Goal: Check status: Check status

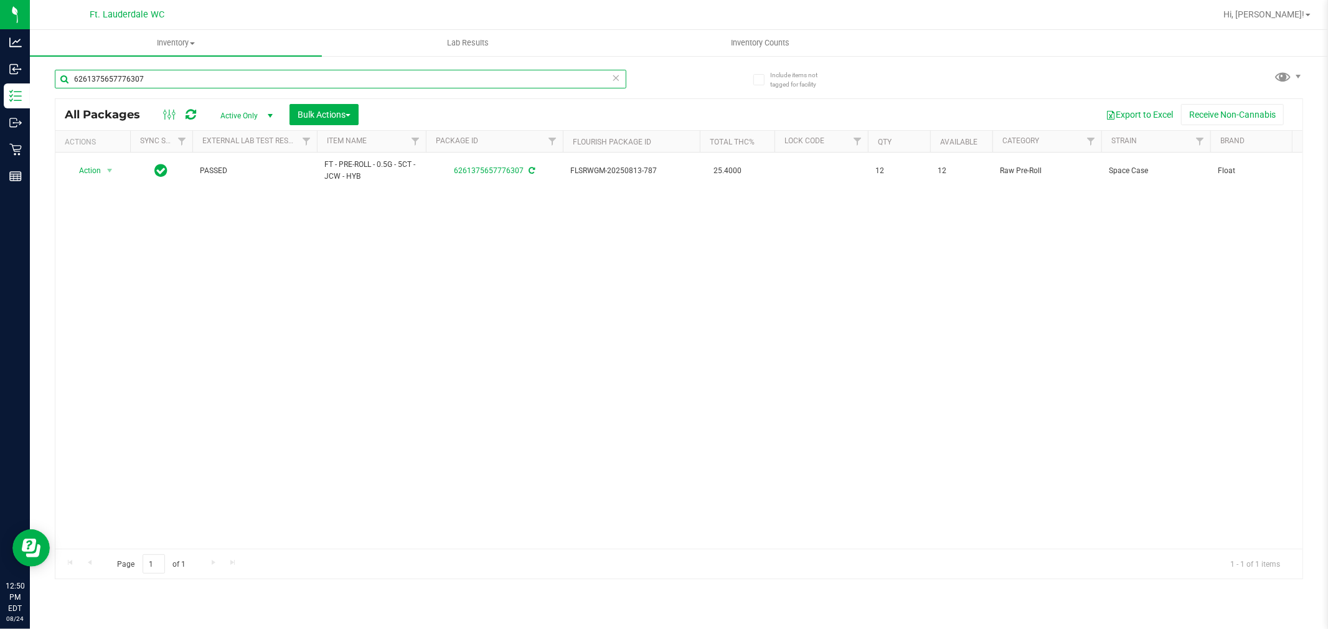
click at [227, 84] on input "6261375657776307" at bounding box center [341, 79] width 572 height 19
click at [101, 77] on input "6902353040613986" at bounding box center [341, 79] width 572 height 19
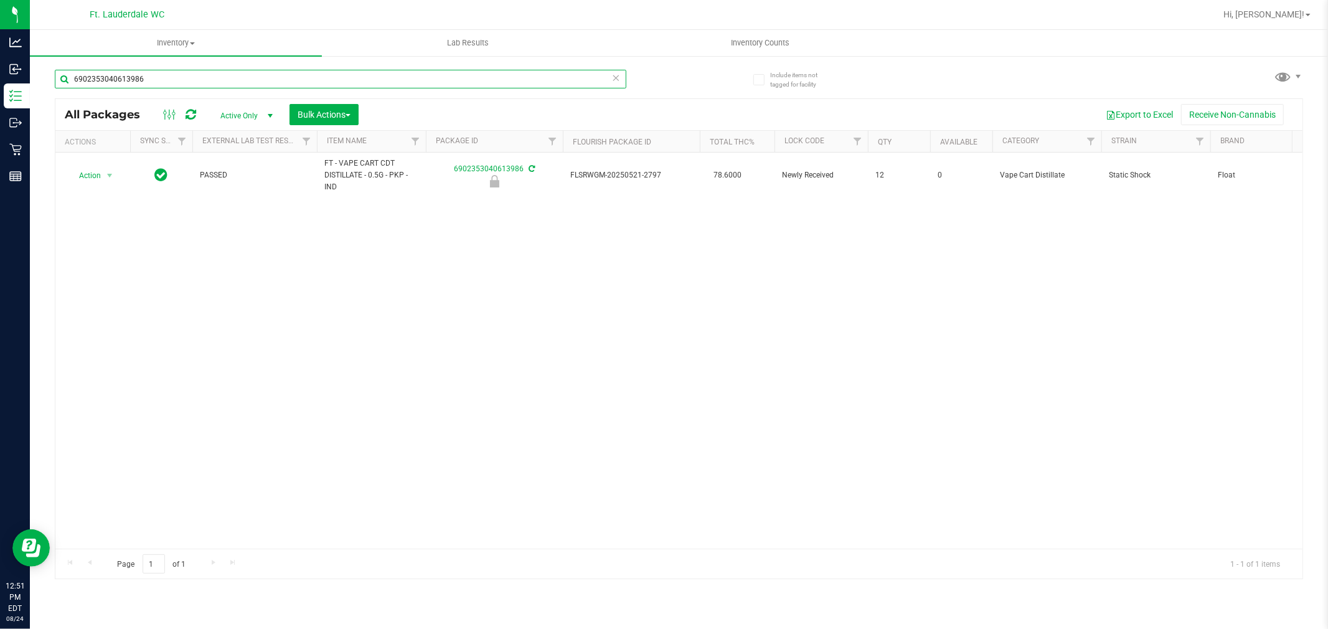
click at [101, 77] on input "6902353040613986" at bounding box center [341, 79] width 572 height 19
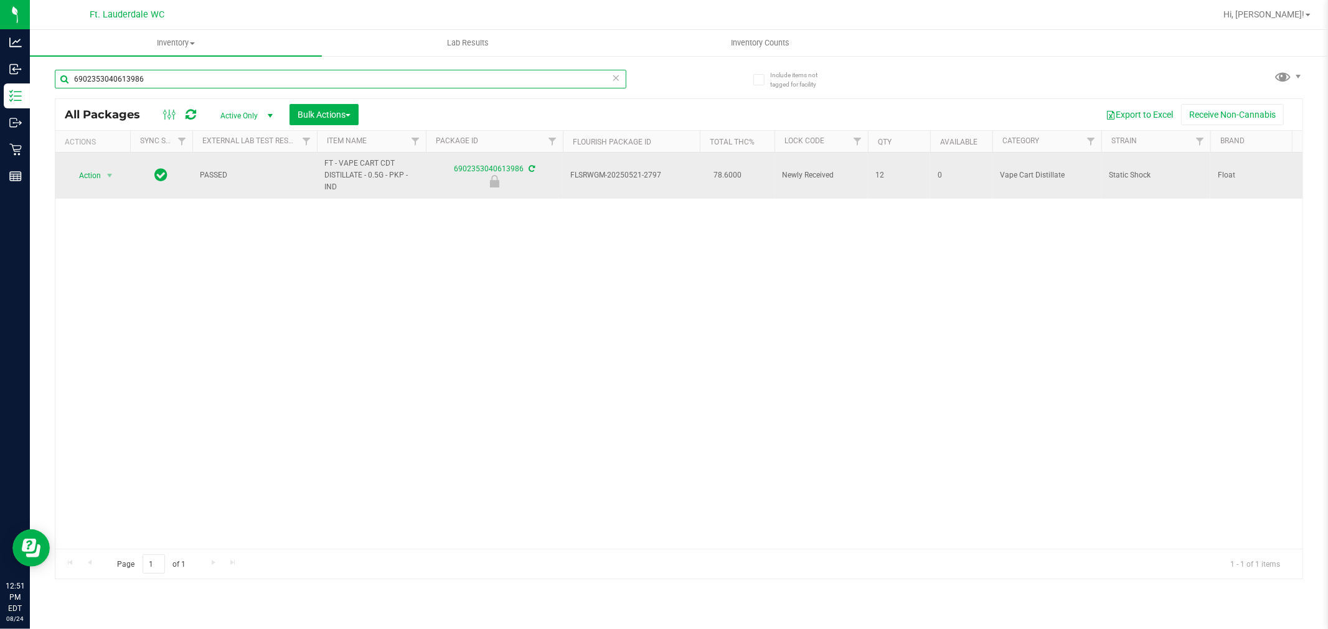
type input "6902353040613986"
click at [93, 177] on span "Action" at bounding box center [85, 175] width 34 height 17
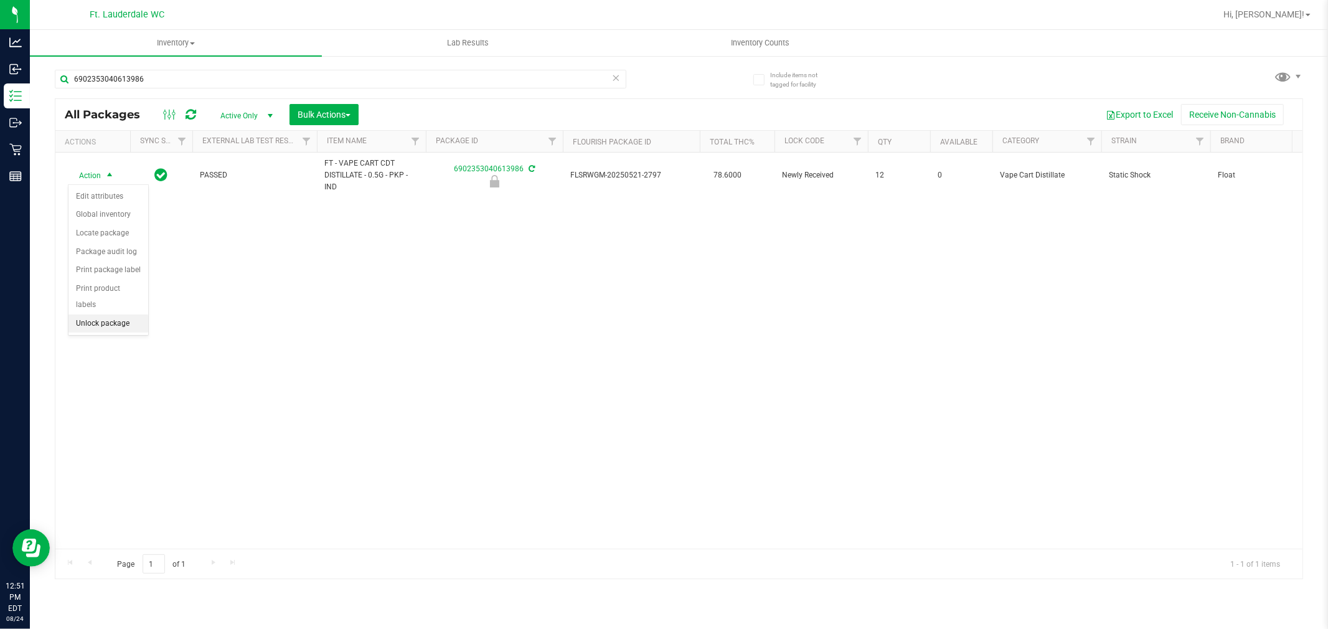
click at [104, 326] on li "Unlock package" at bounding box center [108, 323] width 80 height 19
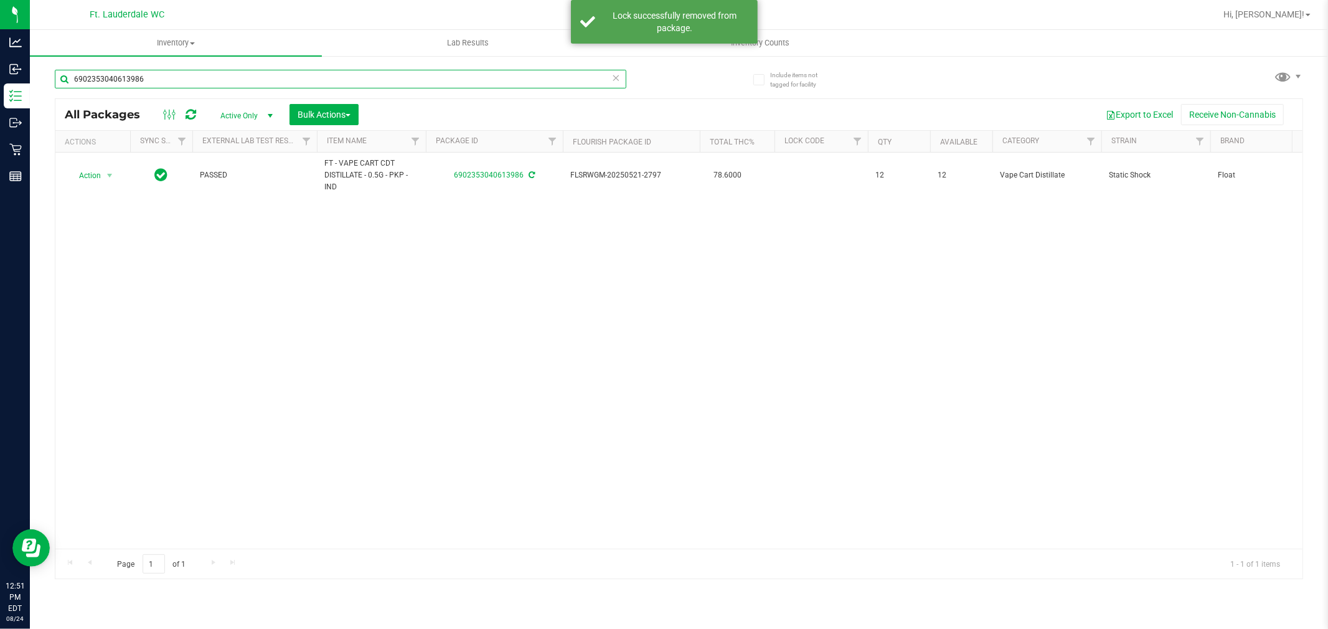
click at [208, 83] on input "6902353040613986" at bounding box center [341, 79] width 572 height 19
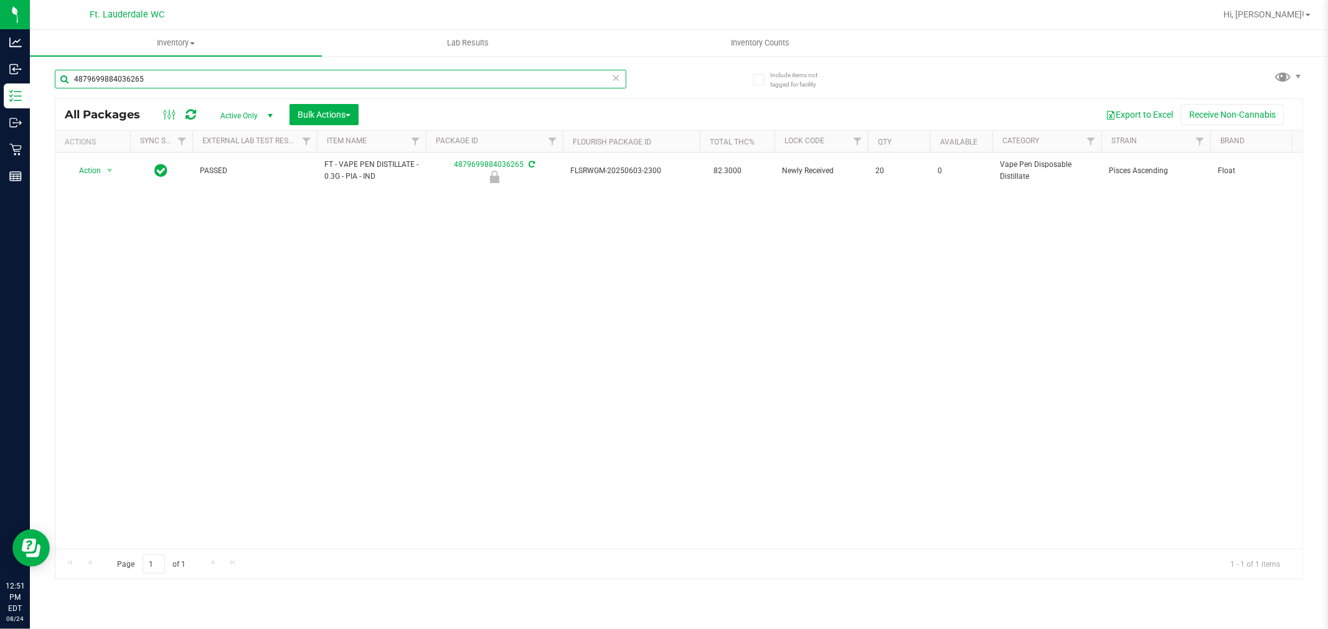
type input "4879699884036265"
click at [103, 150] on th "Actions" at bounding box center [92, 142] width 75 height 22
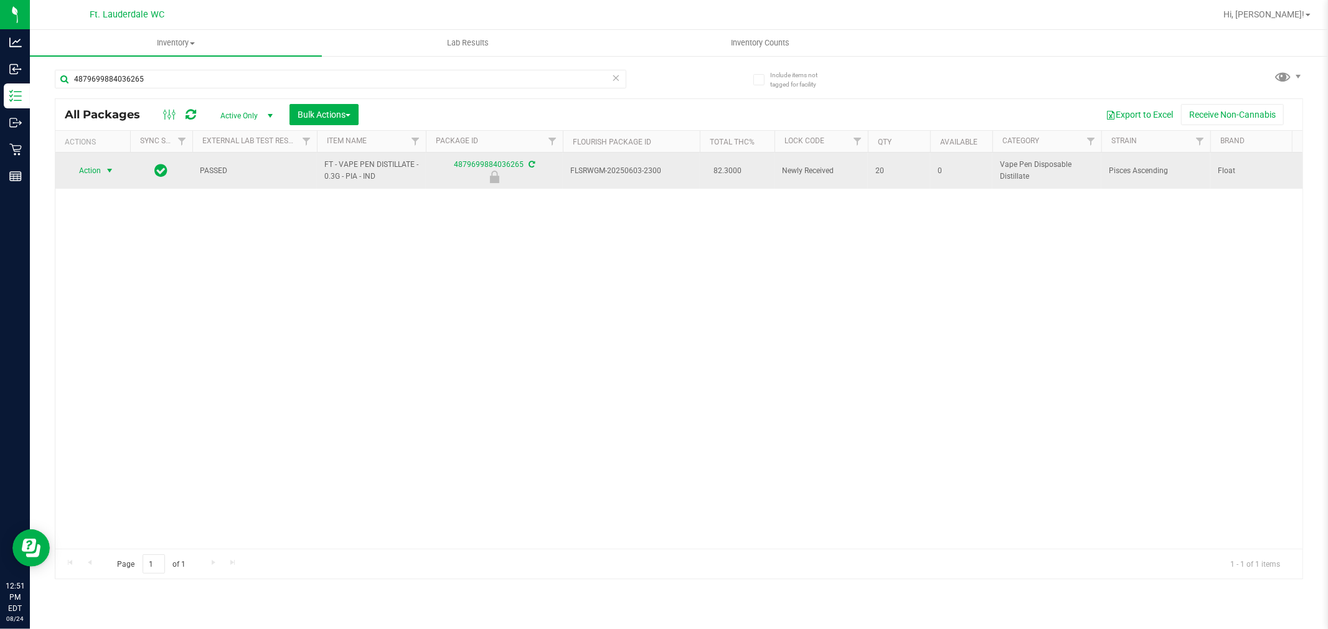
click at [102, 174] on span "select" at bounding box center [110, 170] width 16 height 17
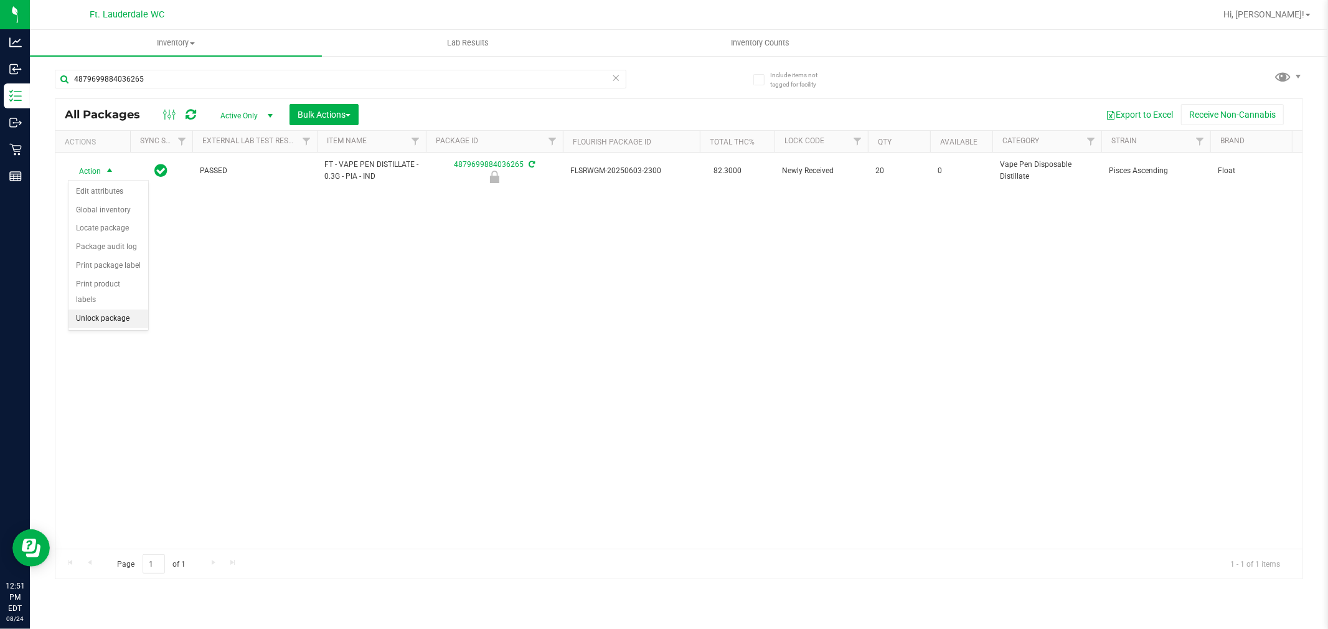
click at [96, 324] on li "Unlock package" at bounding box center [108, 318] width 80 height 19
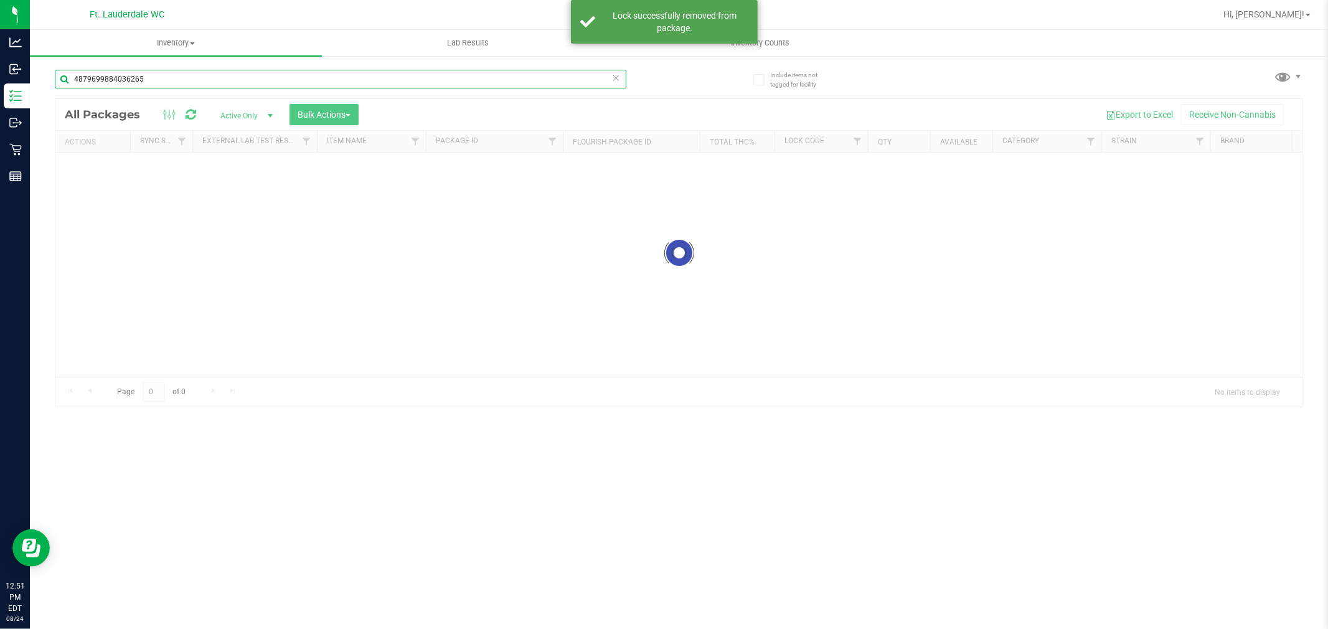
click at [138, 80] on input "4879699884036265" at bounding box center [341, 79] width 572 height 19
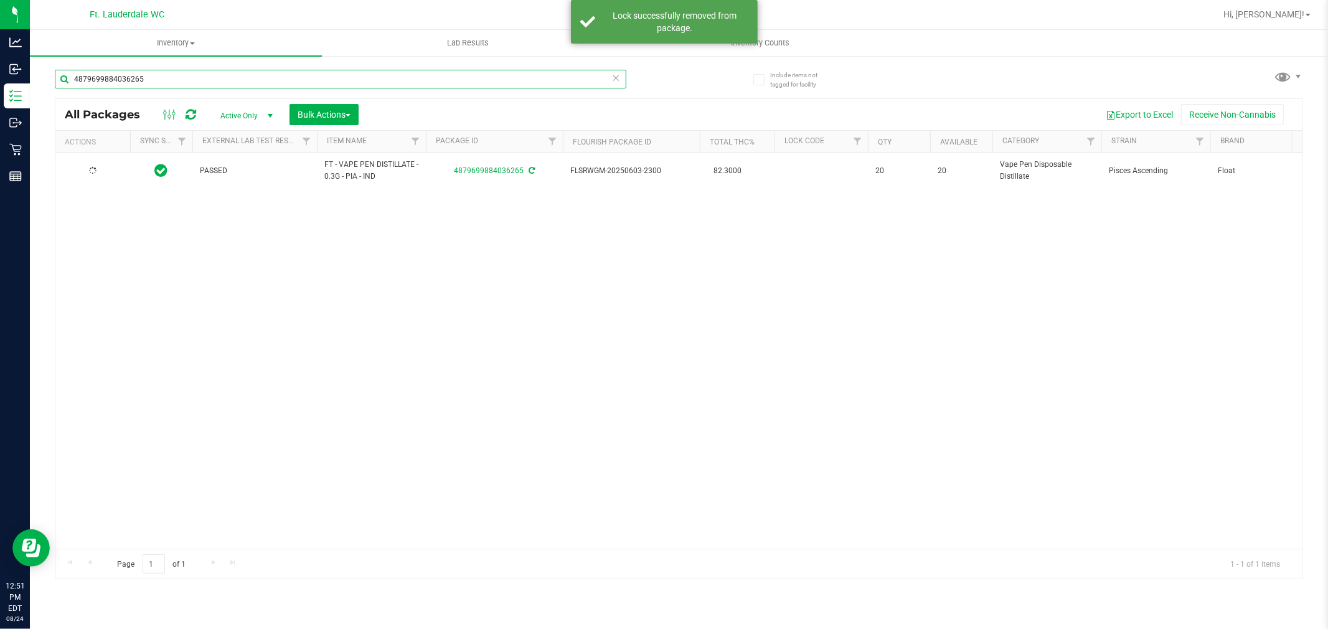
click at [138, 80] on input "4879699884036265" at bounding box center [341, 79] width 572 height 19
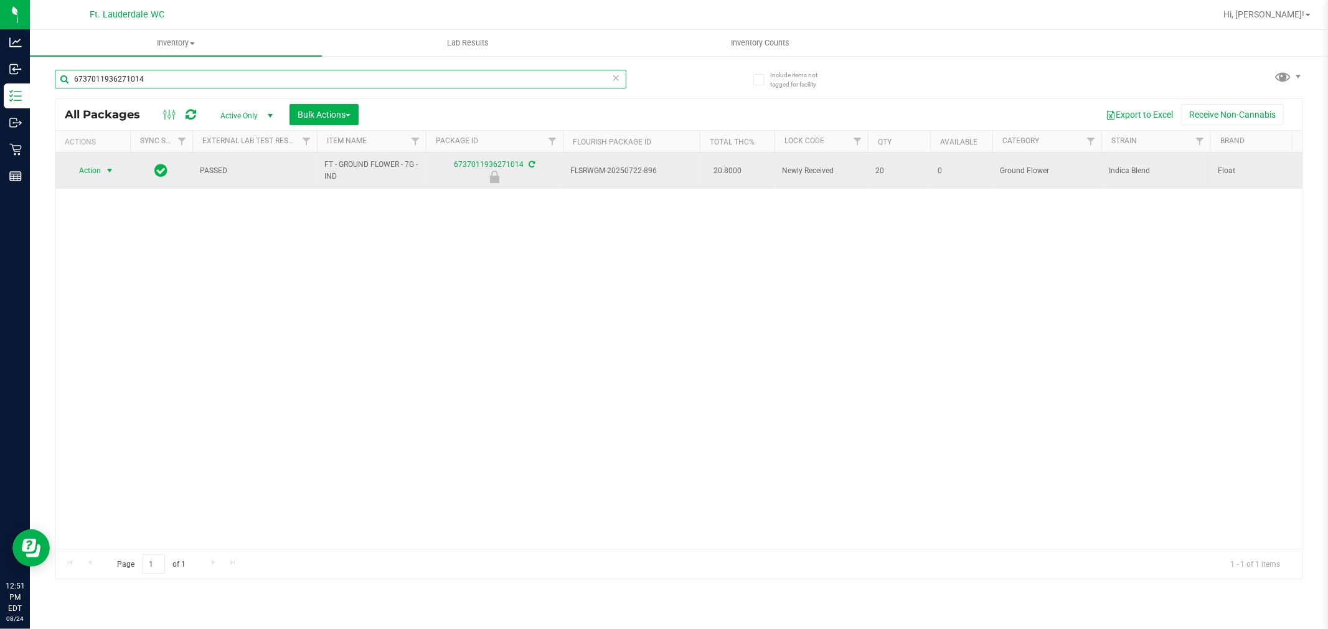
type input "6737011936271014"
click at [108, 175] on span "select" at bounding box center [110, 171] width 10 height 10
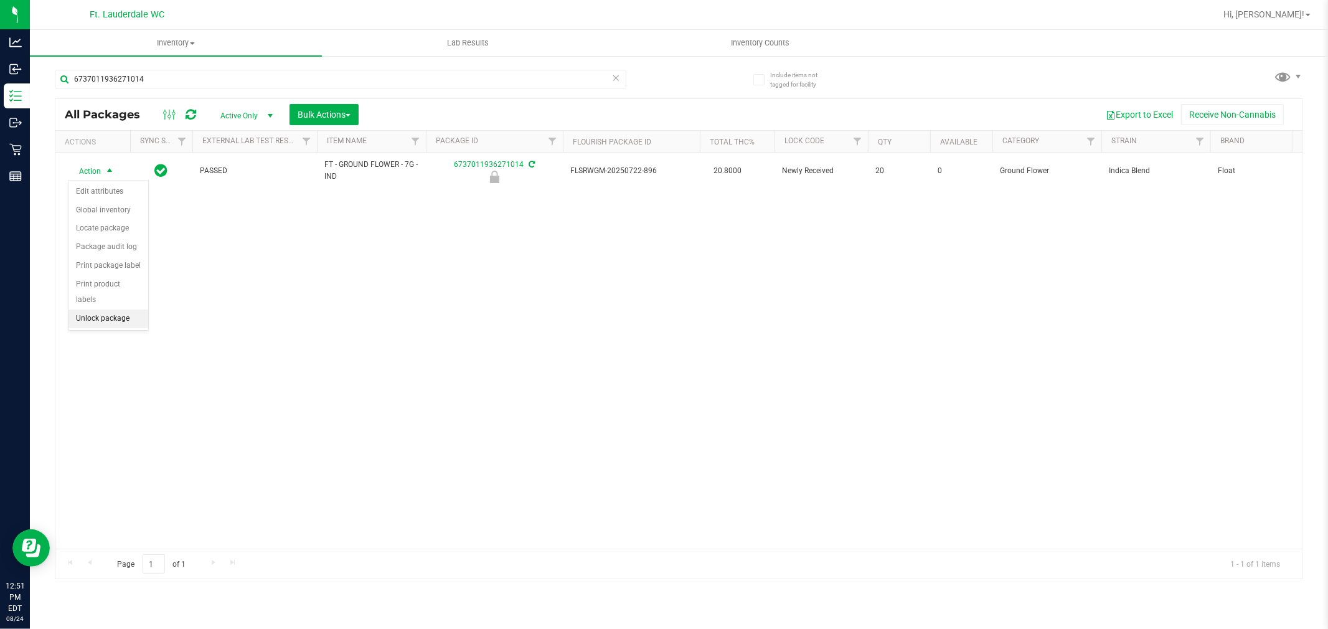
click at [100, 318] on li "Unlock package" at bounding box center [108, 318] width 80 height 19
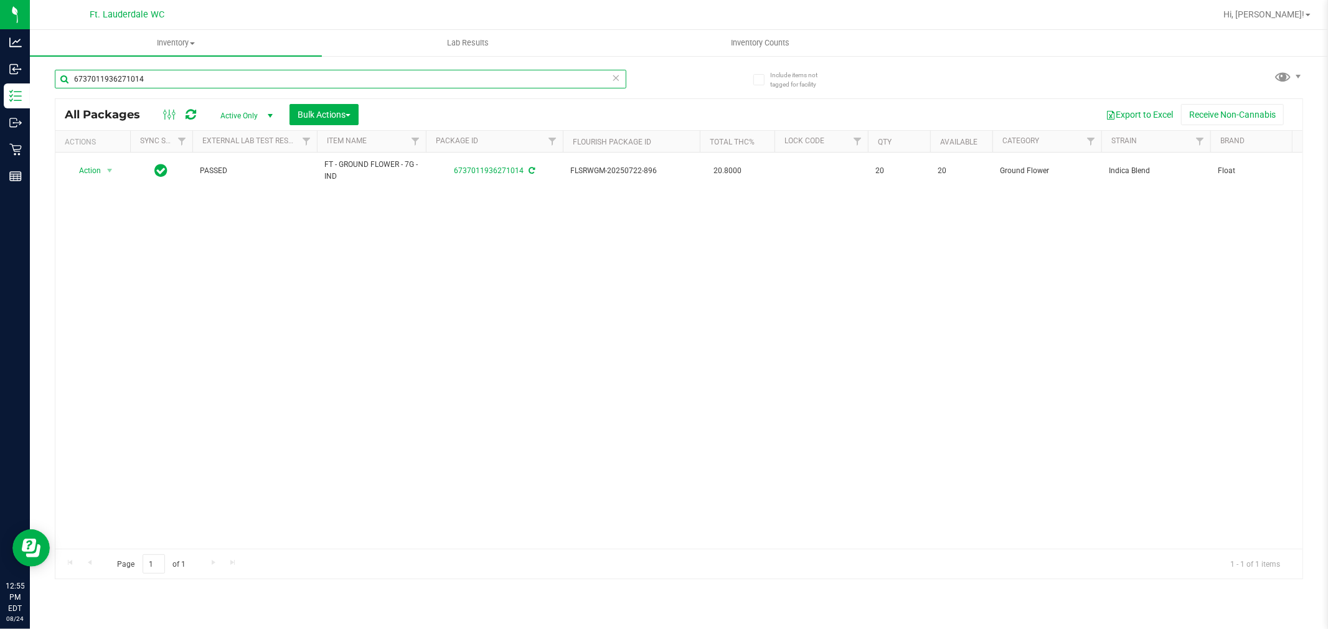
click at [289, 86] on input "6737011936271014" at bounding box center [341, 79] width 572 height 19
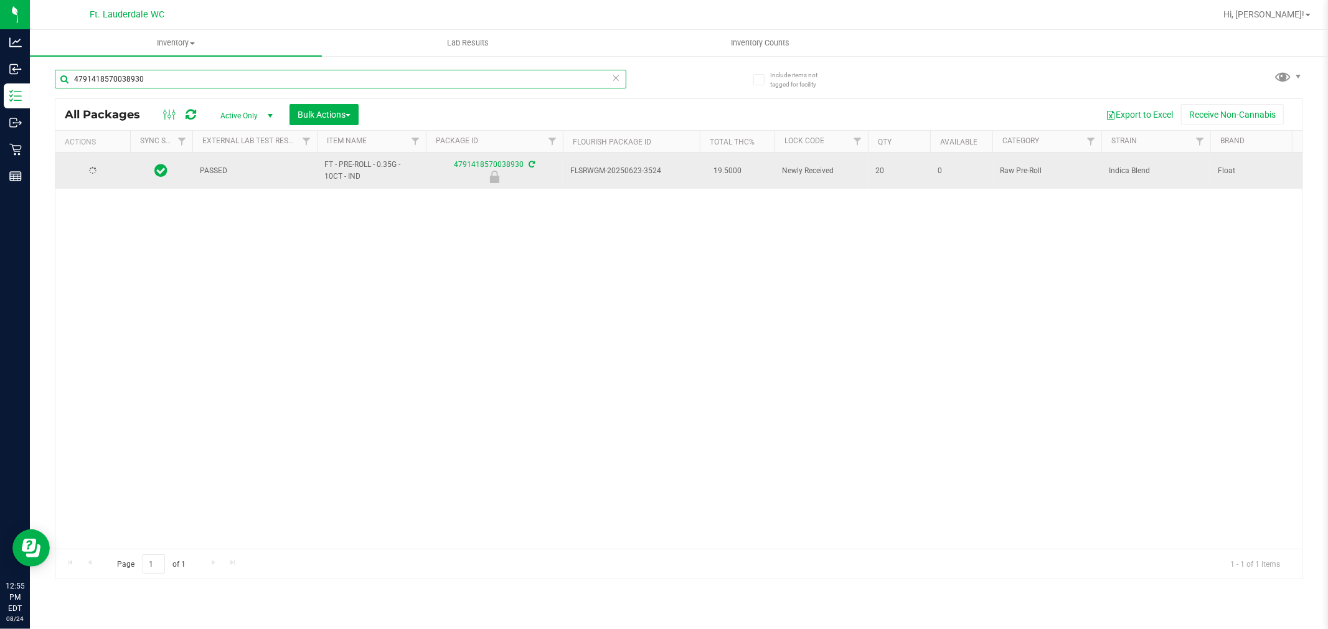
type input "4791418570038930"
click at [101, 175] on span "Action" at bounding box center [85, 170] width 34 height 17
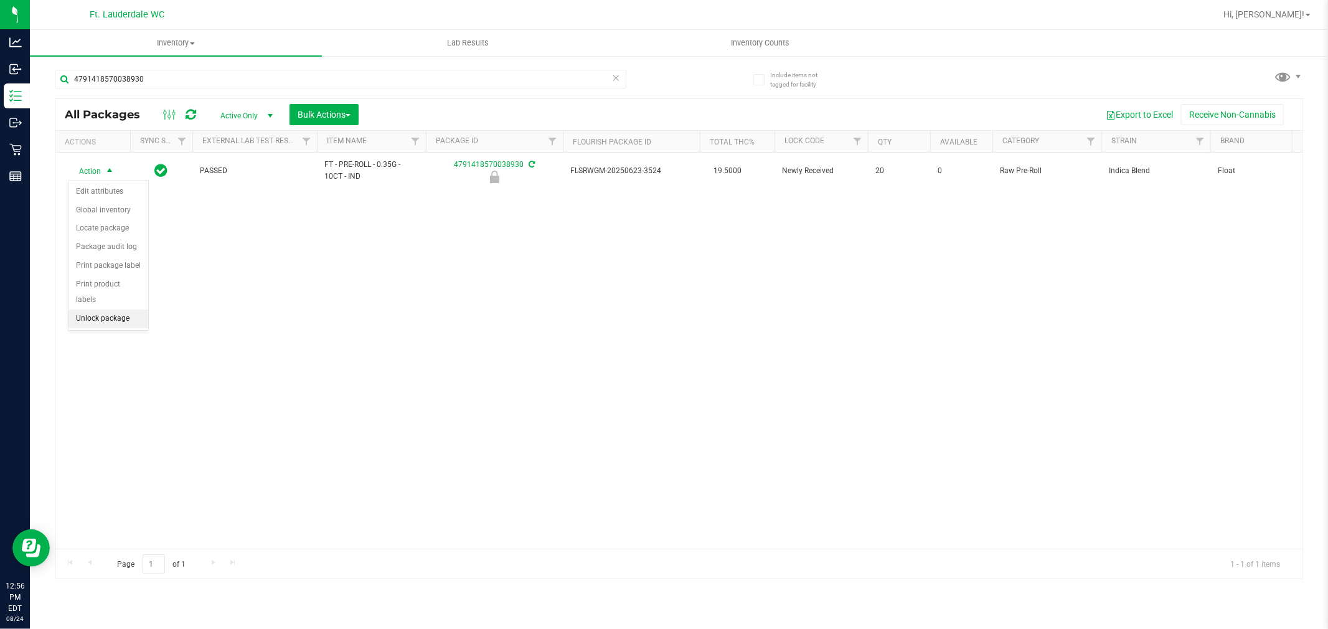
click at [126, 319] on li "Unlock package" at bounding box center [108, 318] width 80 height 19
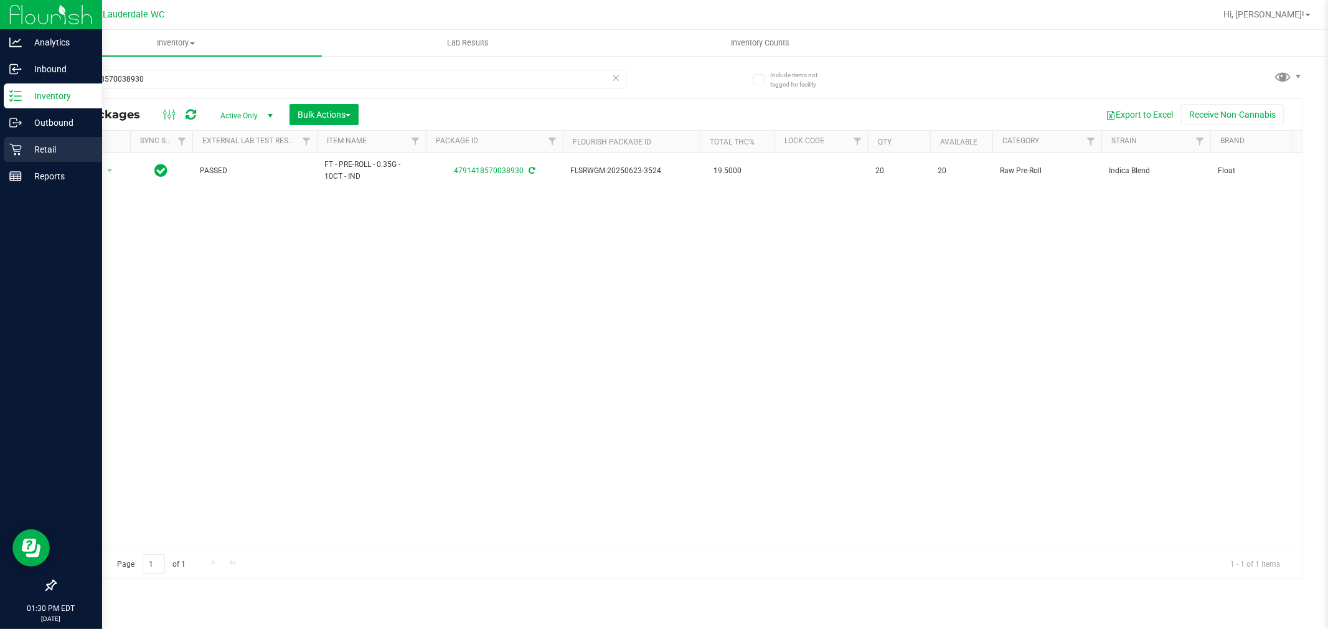
click at [47, 140] on div "Retail" at bounding box center [53, 149] width 98 height 25
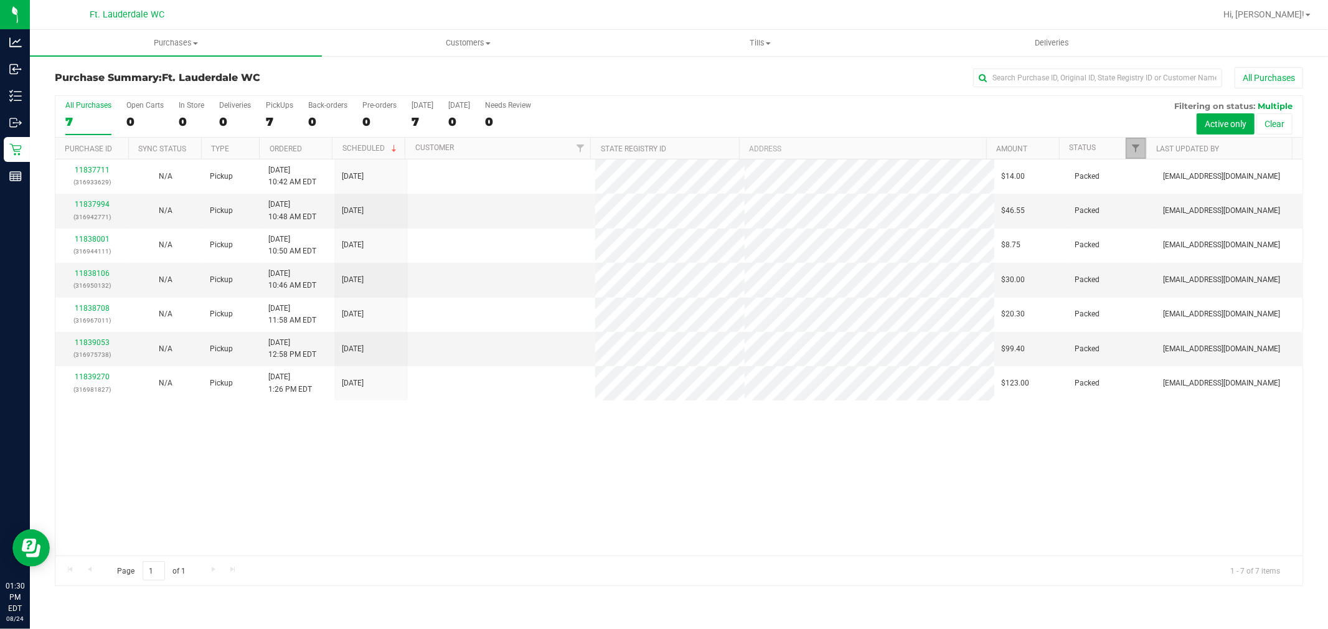
click at [1140, 153] on span "Filter" at bounding box center [1136, 148] width 10 height 10
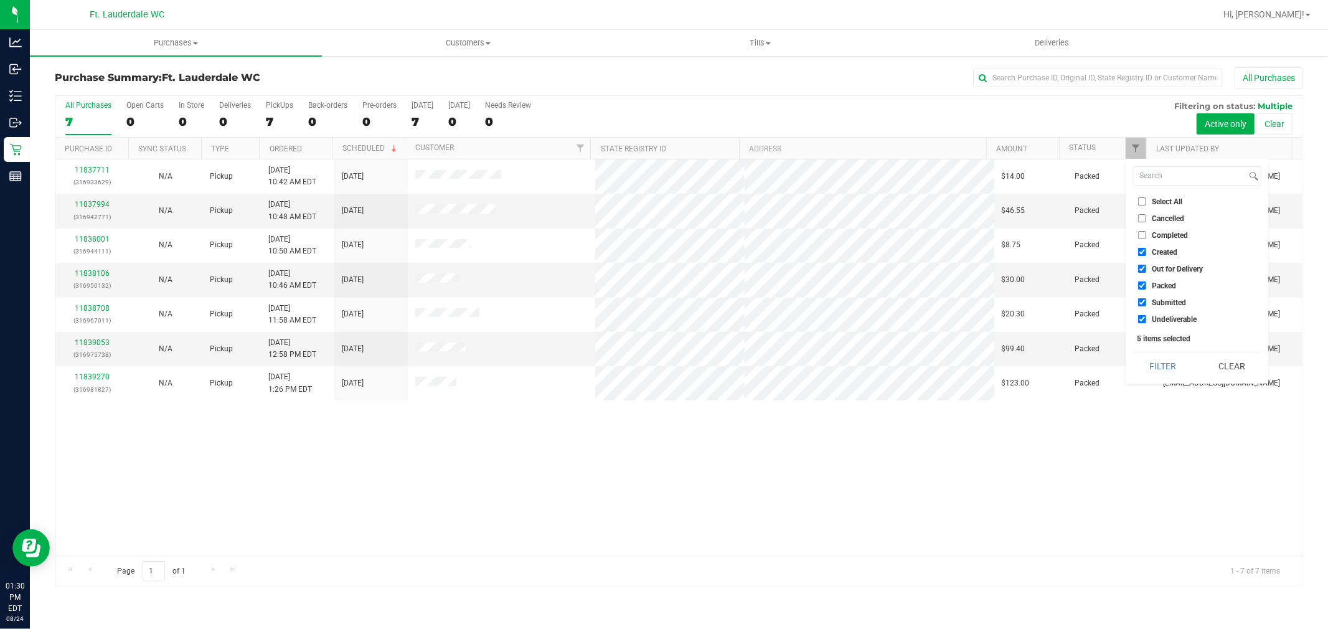
click at [1153, 252] on span "Created" at bounding box center [1165, 251] width 26 height 7
click at [1146, 252] on input "Created" at bounding box center [1142, 252] width 8 height 8
checkbox input "false"
click at [1153, 263] on li "Out for Delivery" at bounding box center [1197, 268] width 128 height 13
click at [1153, 270] on span "Out for Delivery" at bounding box center [1177, 268] width 51 height 7
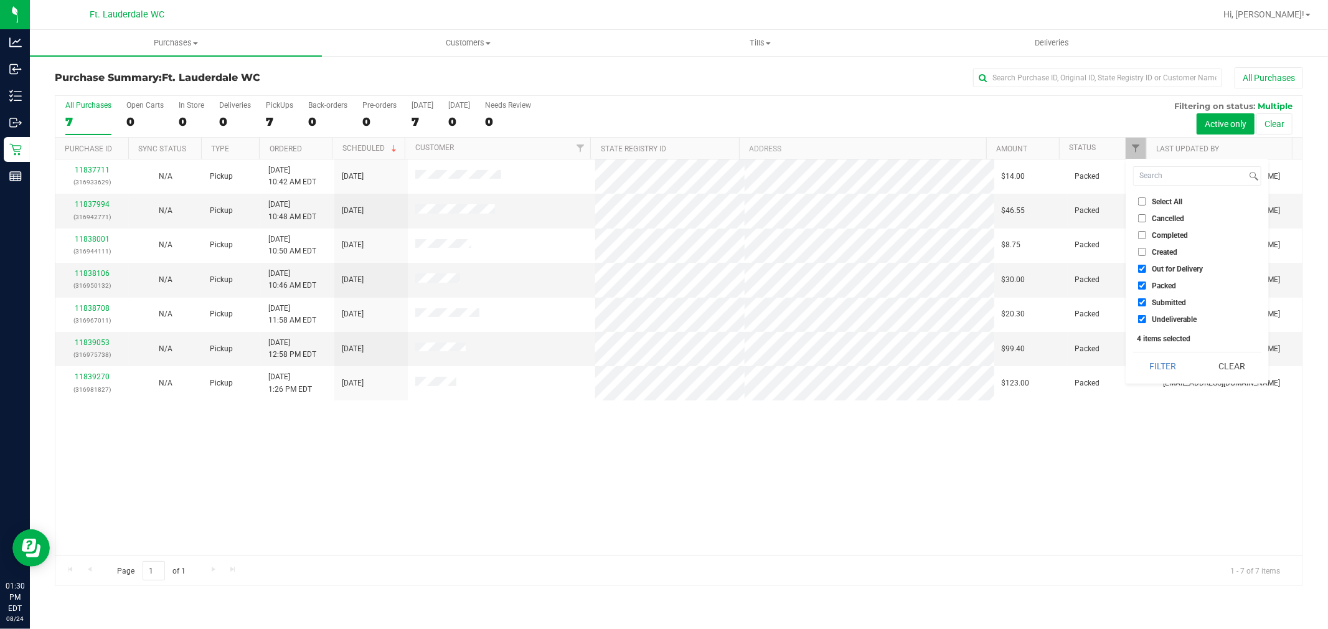
click at [1146, 270] on input "Out for Delivery" at bounding box center [1142, 269] width 8 height 8
checkbox input "false"
click at [1154, 283] on span "Packed" at bounding box center [1164, 285] width 24 height 7
click at [1146, 283] on input "Packed" at bounding box center [1142, 285] width 8 height 8
checkbox input "false"
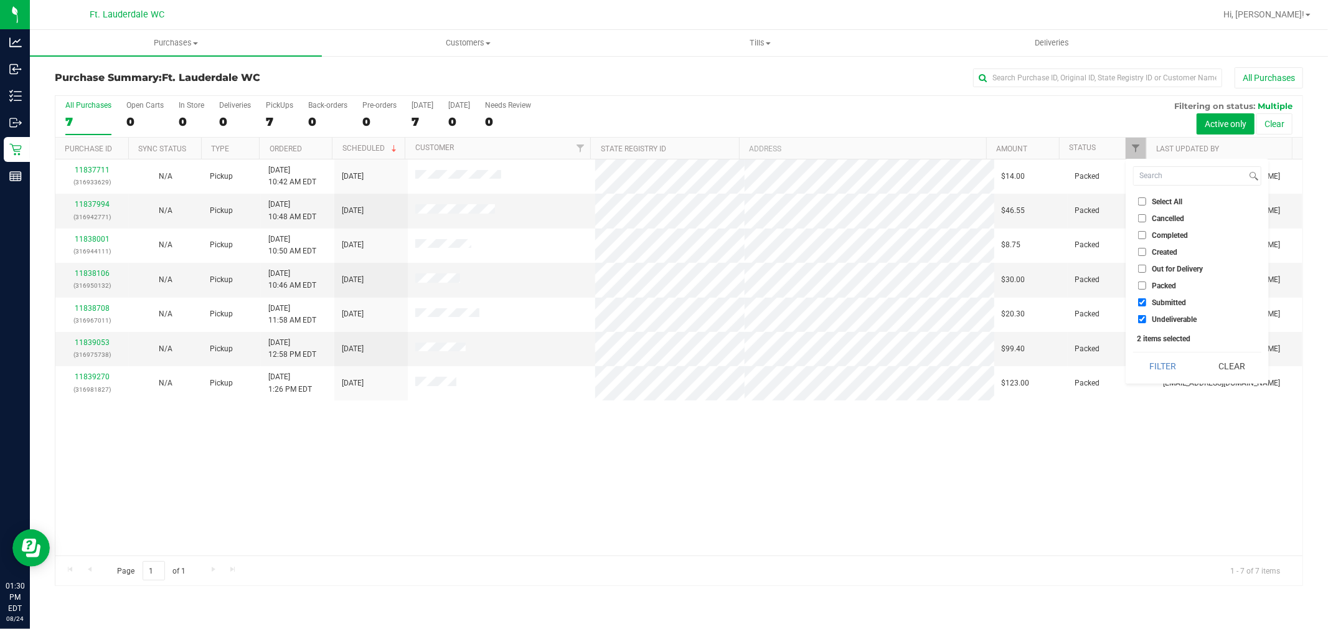
click at [1154, 323] on label "Undeliverable" at bounding box center [1167, 319] width 59 height 8
click at [1146, 323] on input "Undeliverable" at bounding box center [1142, 319] width 8 height 8
checkbox input "false"
click at [1160, 369] on button "Filter" at bounding box center [1163, 365] width 60 height 27
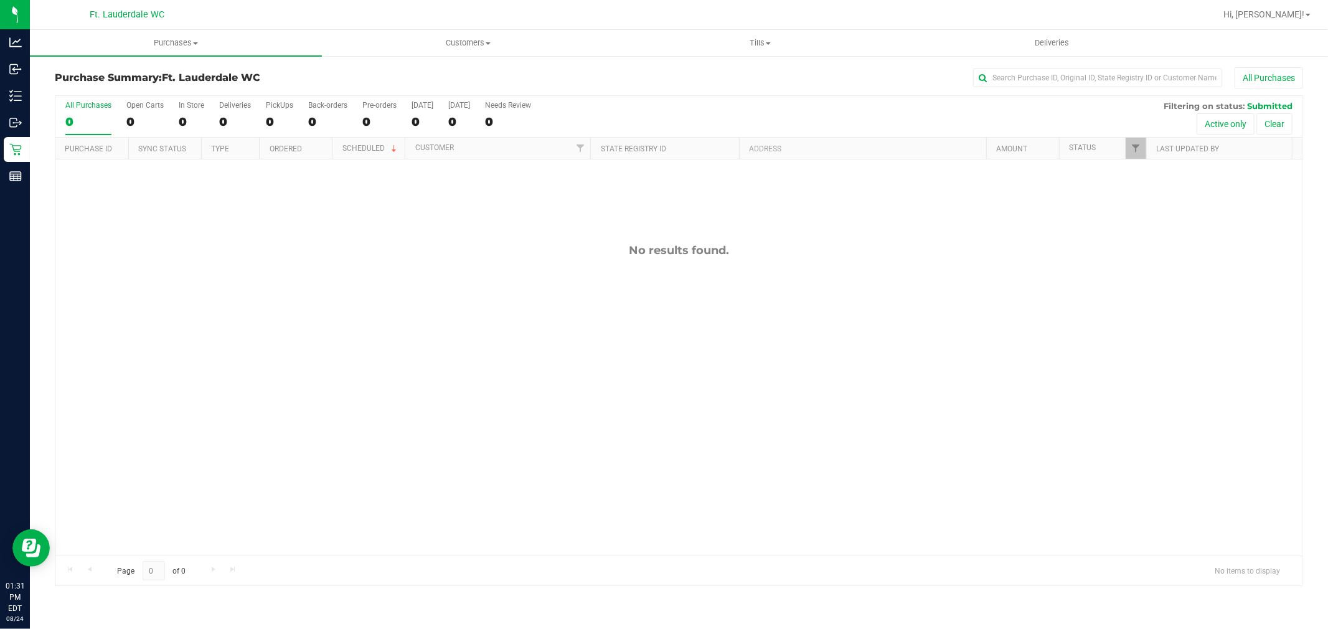
click at [943, 100] on div "All Purchases 0 Open Carts 0 In Store 0 Deliveries 0 PickUps 0 Back-orders 0 Pr…" at bounding box center [678, 101] width 1247 height 10
